Goal: Find specific page/section: Find specific page/section

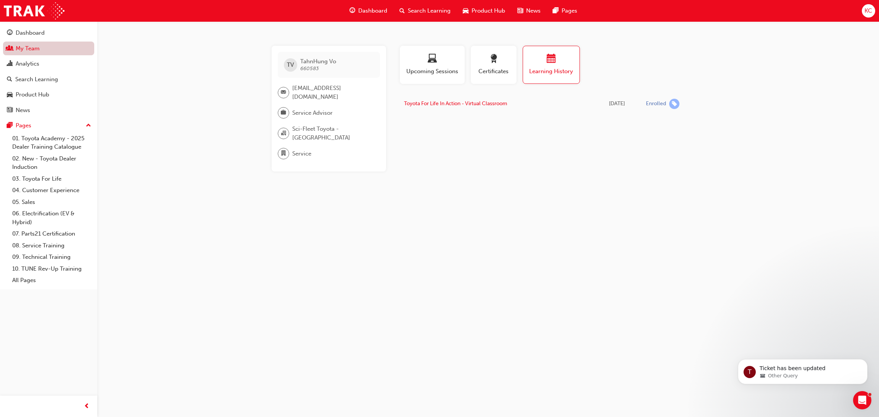
click at [29, 45] on link "My Team" at bounding box center [48, 49] width 91 height 14
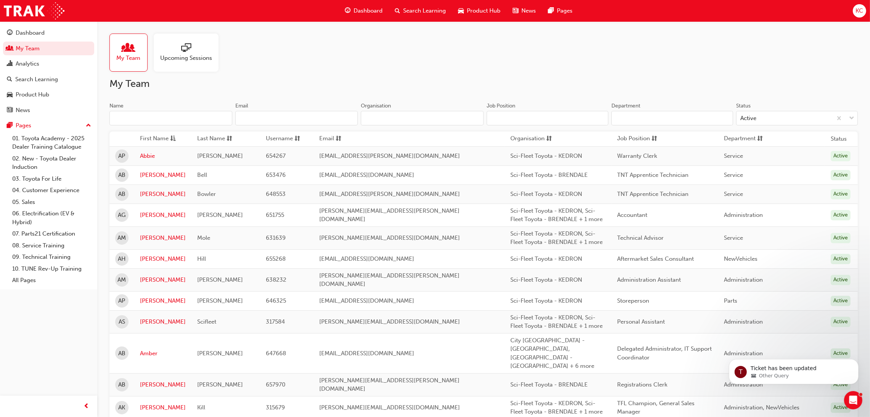
click at [154, 118] on input "Name" at bounding box center [171, 118] width 123 height 15
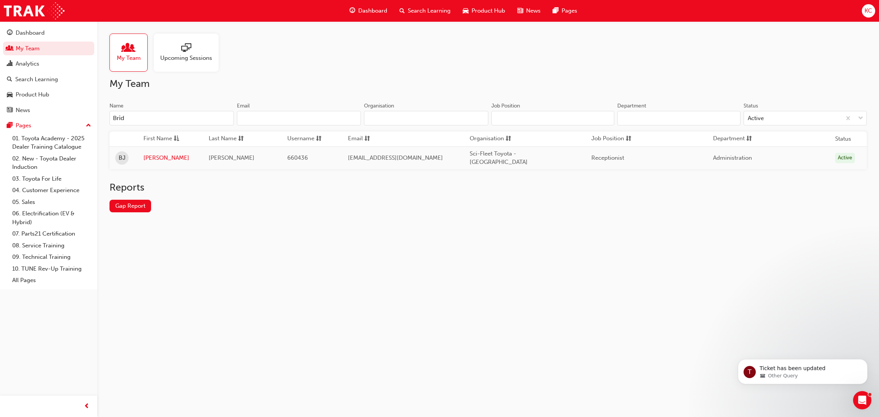
type input "Bridg"
click at [153, 156] on link "[PERSON_NAME]" at bounding box center [170, 158] width 54 height 9
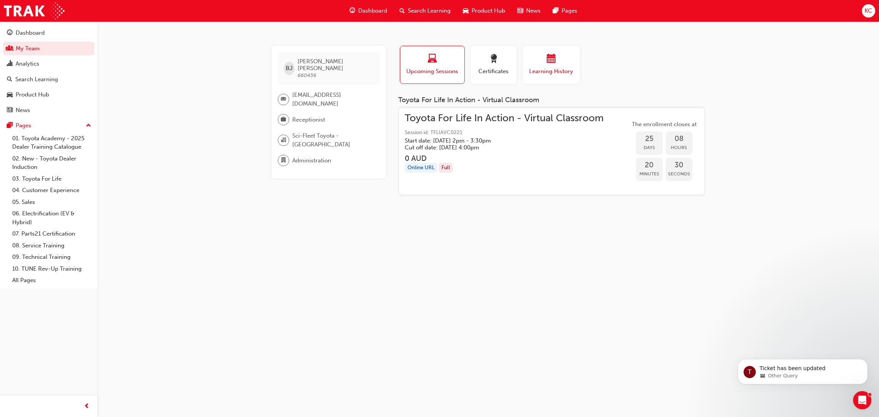
click at [547, 56] on span "calendar-icon" at bounding box center [551, 59] width 9 height 10
